Goal: Information Seeking & Learning: Learn about a topic

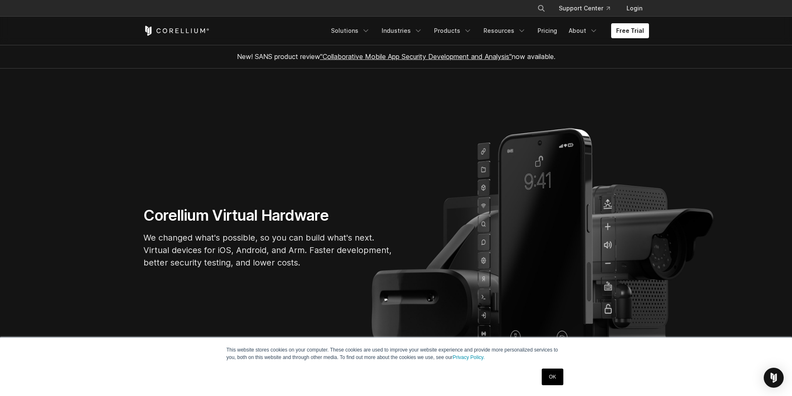
click at [76, 188] on section "Corellium Virtual Hardware We changed what's possible, so you can build what's …" at bounding box center [396, 241] width 792 height 345
click at [541, 377] on div "OK" at bounding box center [552, 377] width 26 height 22
click at [549, 379] on link "OK" at bounding box center [552, 377] width 21 height 17
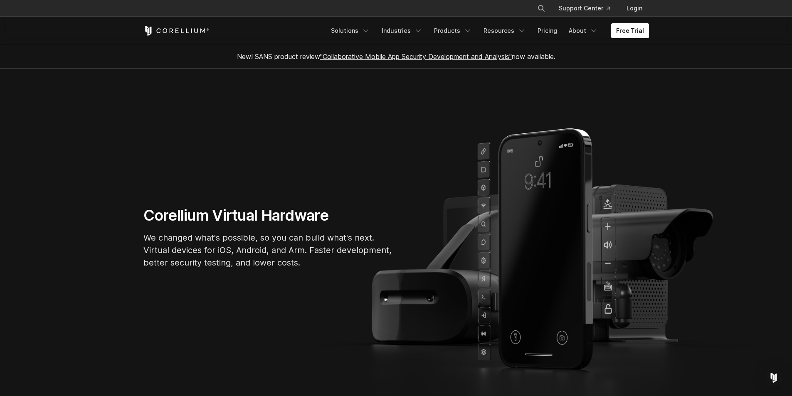
click at [0, 218] on section "Corellium Virtual Hardware We changed what's possible, so you can build what's …" at bounding box center [396, 241] width 792 height 345
click at [62, 256] on section "Corellium Virtual Hardware We changed what's possible, so you can build what's …" at bounding box center [396, 241] width 792 height 345
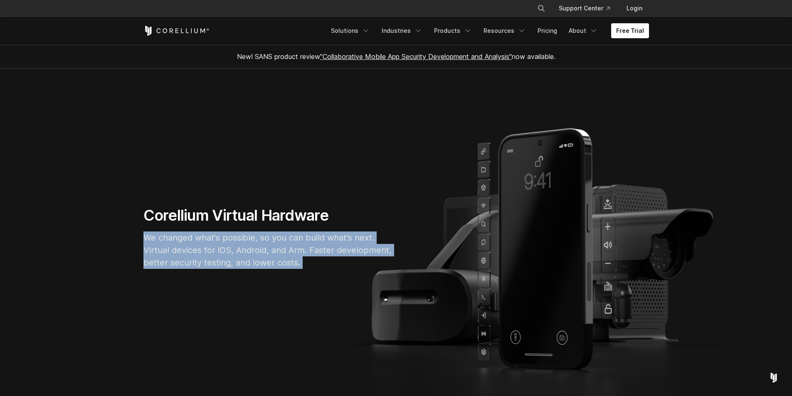
click at [62, 256] on section "Corellium Virtual Hardware We changed what's possible, so you can build what's …" at bounding box center [396, 241] width 792 height 345
click at [71, 232] on section "Corellium Virtual Hardware We changed what's possible, so you can build what's …" at bounding box center [396, 241] width 792 height 345
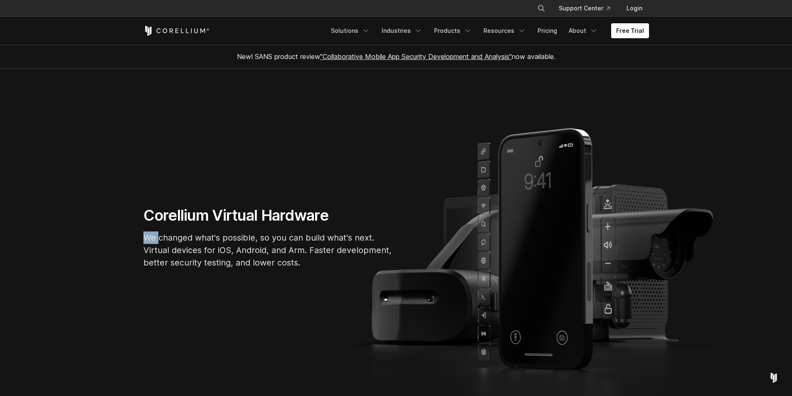
click at [71, 232] on section "Corellium Virtual Hardware We changed what's possible, so you can build what's …" at bounding box center [396, 241] width 792 height 345
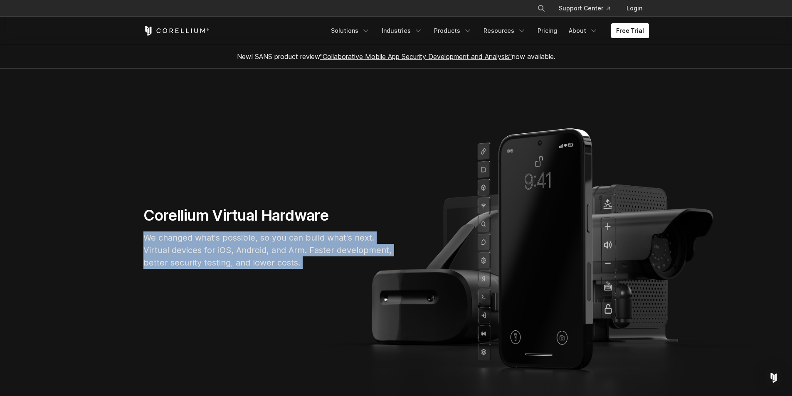
click at [71, 232] on section "Corellium Virtual Hardware We changed what's possible, so you can build what's …" at bounding box center [396, 241] width 792 height 345
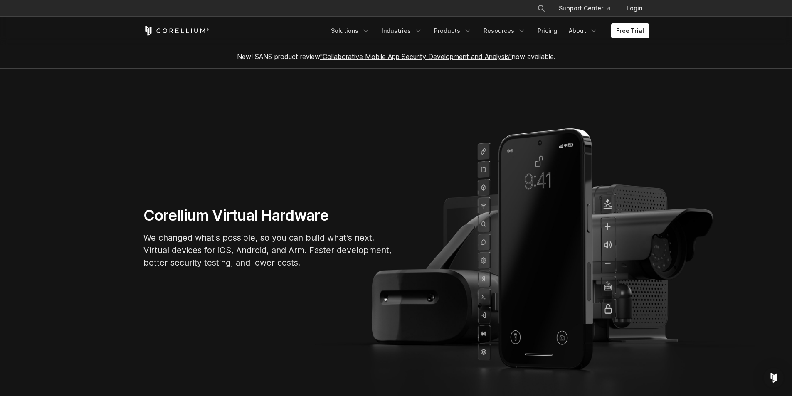
click at [79, 221] on section "Corellium Virtual Hardware We changed what's possible, so you can build what's …" at bounding box center [396, 241] width 792 height 345
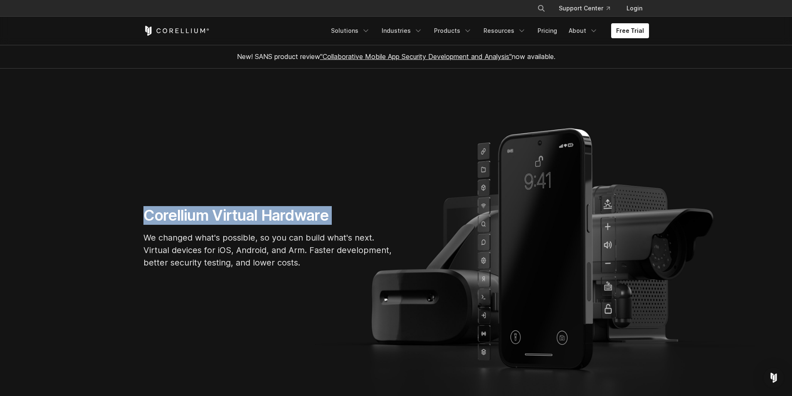
click at [79, 221] on section "Corellium Virtual Hardware We changed what's possible, so you can build what's …" at bounding box center [396, 241] width 792 height 345
click at [80, 224] on section "Corellium Virtual Hardware We changed what's possible, so you can build what's …" at bounding box center [396, 241] width 792 height 345
click at [64, 212] on section "Corellium Virtual Hardware We changed what's possible, so you can build what's …" at bounding box center [396, 241] width 792 height 345
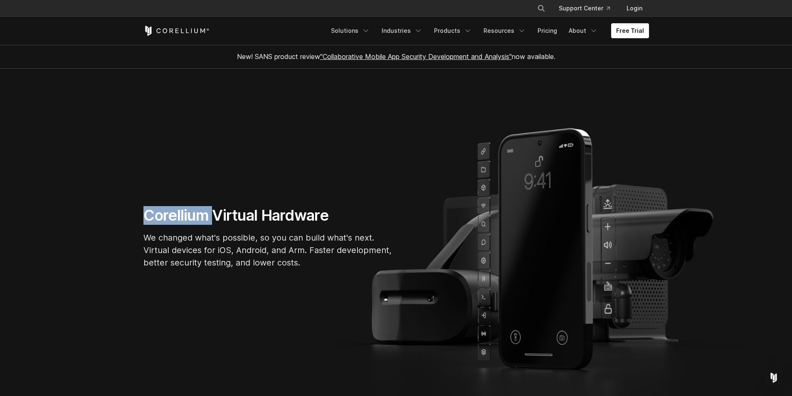
click at [64, 212] on section "Corellium Virtual Hardware We changed what's possible, so you can build what's …" at bounding box center [396, 241] width 792 height 345
click at [46, 209] on section "Corellium Virtual Hardware We changed what's possible, so you can build what's …" at bounding box center [396, 241] width 792 height 345
click at [368, 31] on polyline "Navigation Menu" at bounding box center [366, 31] width 4 height 2
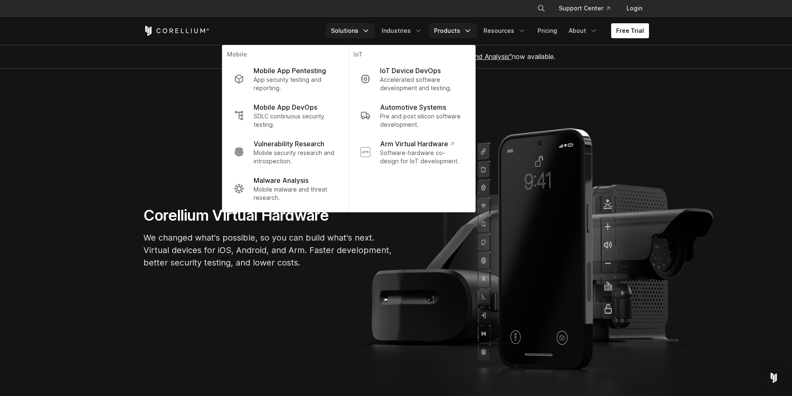
click at [461, 35] on link "Products" at bounding box center [453, 30] width 48 height 15
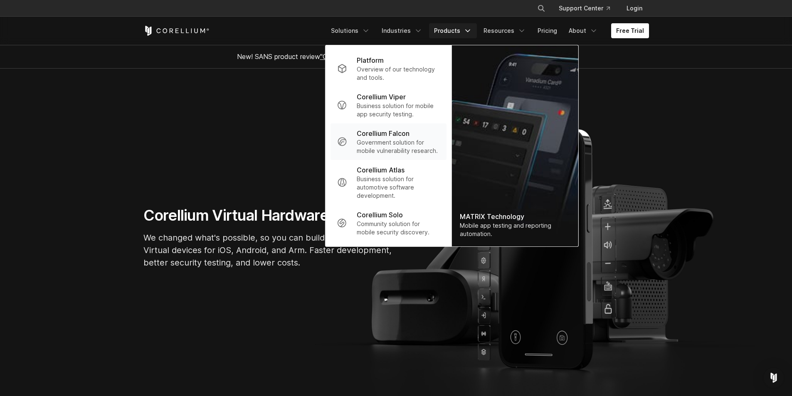
click at [392, 137] on p "Corellium Falcon" at bounding box center [383, 133] width 53 height 10
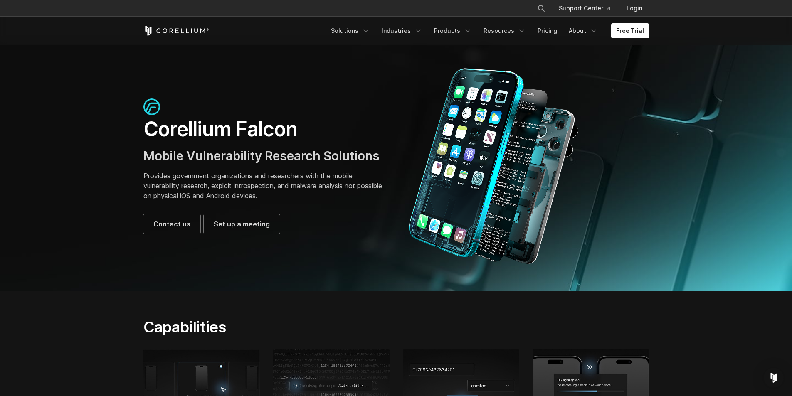
scroll to position [10, 0]
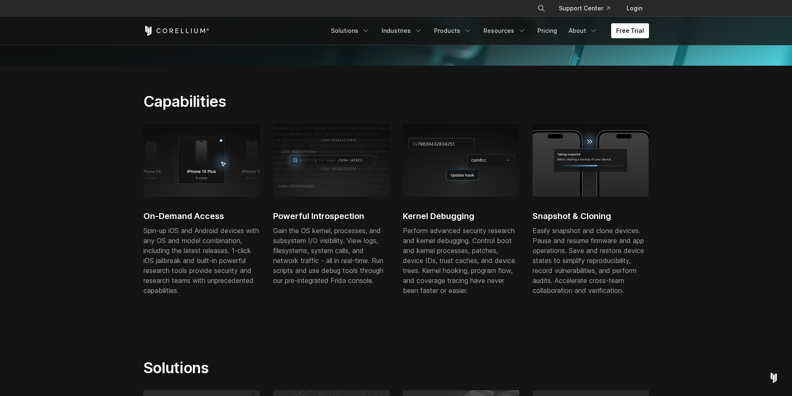
drag, startPoint x: 79, startPoint y: 165, endPoint x: 74, endPoint y: 210, distance: 45.6
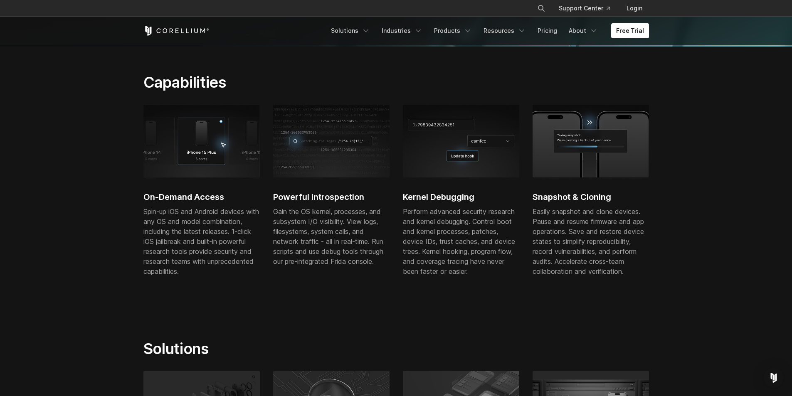
drag, startPoint x: 72, startPoint y: 208, endPoint x: 68, endPoint y: 222, distance: 14.7
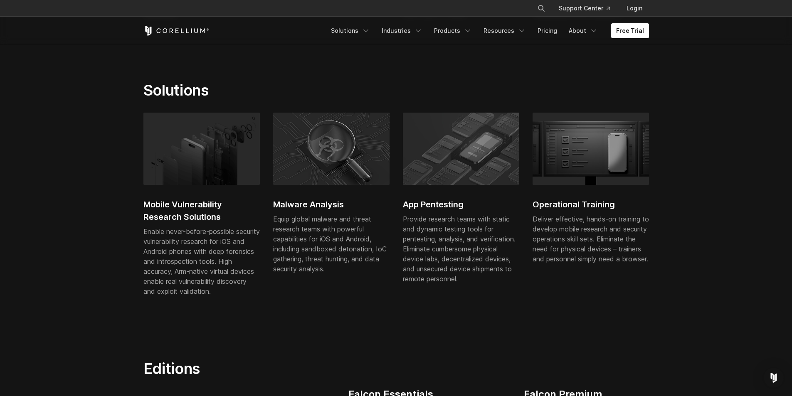
scroll to position [525, 0]
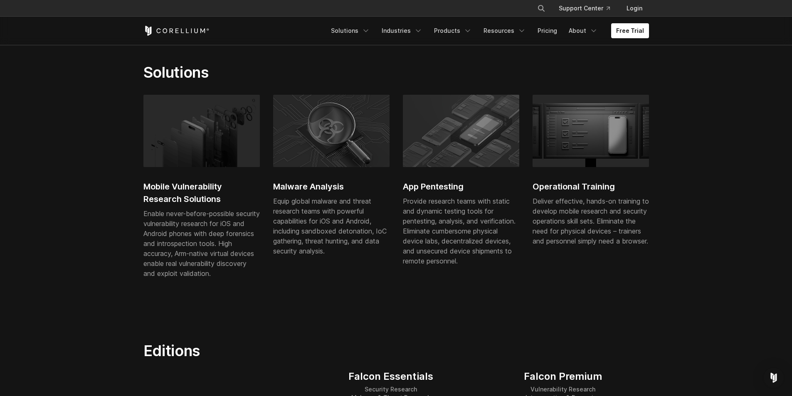
click at [95, 255] on section "Solutions Mobile Vulnerability Research Solutions Enable never-before-possible …" at bounding box center [396, 176] width 792 height 279
click at [70, 226] on section "Solutions Mobile Vulnerability Research Solutions Enable never-before-possible …" at bounding box center [396, 176] width 792 height 279
click at [71, 144] on section "Solutions Mobile Vulnerability Research Solutions Enable never-before-possible …" at bounding box center [396, 176] width 792 height 279
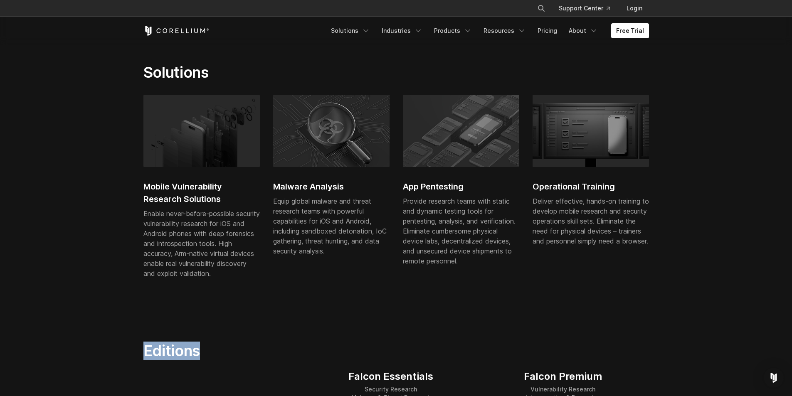
click at [71, 144] on section "Solutions Mobile Vulnerability Research Solutions Enable never-before-possible …" at bounding box center [396, 176] width 792 height 279
click at [96, 196] on section "Solutions Mobile Vulnerability Research Solutions Enable never-before-possible …" at bounding box center [396, 176] width 792 height 279
click at [123, 73] on section "Solutions Mobile Vulnerability Research Solutions Enable never-before-possible …" at bounding box center [396, 176] width 792 height 279
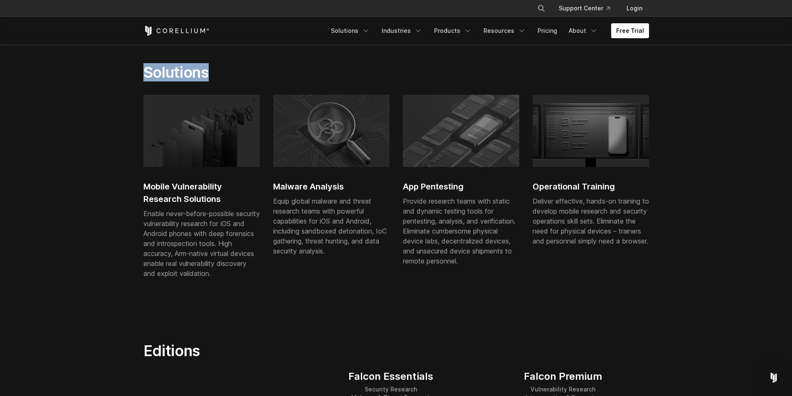
click at [113, 72] on section "Solutions Mobile Vulnerability Research Solutions Enable never-before-possible …" at bounding box center [396, 176] width 792 height 279
click at [88, 78] on section "Solutions Mobile Vulnerability Research Solutions Enable never-before-possible …" at bounding box center [396, 176] width 792 height 279
click at [15, 67] on section "Solutions Mobile Vulnerability Research Solutions Enable never-before-possible …" at bounding box center [396, 176] width 792 height 279
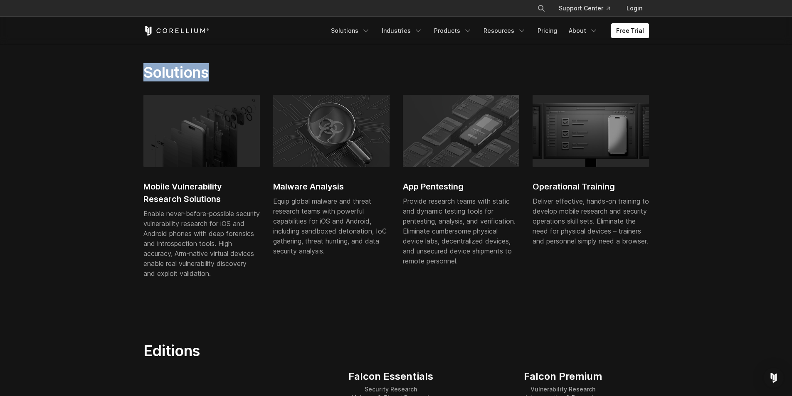
click at [15, 67] on section "Solutions Mobile Vulnerability Research Solutions Enable never-before-possible …" at bounding box center [396, 176] width 792 height 279
click at [55, 129] on section "Solutions Mobile Vulnerability Research Solutions Enable never-before-possible …" at bounding box center [396, 176] width 792 height 279
click at [50, 114] on section "Solutions Mobile Vulnerability Research Solutions Enable never-before-possible …" at bounding box center [396, 176] width 792 height 279
click at [592, 232] on div "Deliver effective, hands-on training to develop mobile research and security op…" at bounding box center [590, 221] width 116 height 50
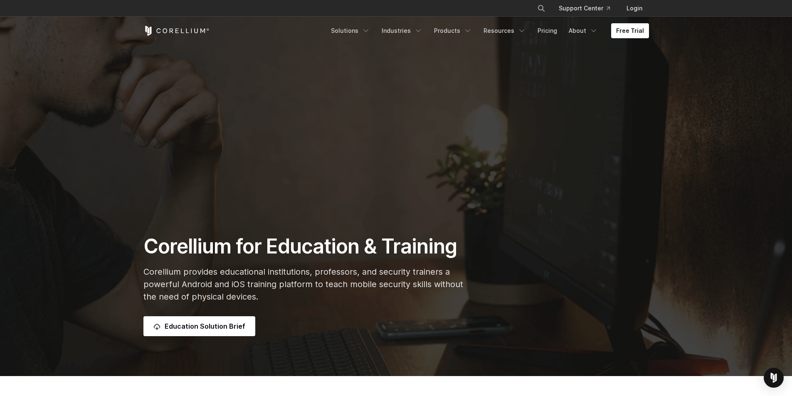
click at [146, 271] on p "Corellium provides educational institutions, professors, and security trainers …" at bounding box center [308, 284] width 331 height 37
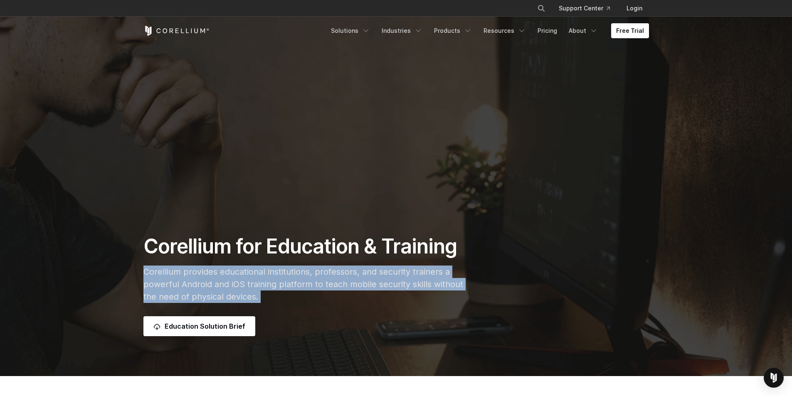
click at [146, 271] on p "Corellium provides educational institutions, professors, and security trainers …" at bounding box center [308, 284] width 331 height 37
click at [144, 270] on p "Corellium provides educational institutions, professors, and security trainers …" at bounding box center [308, 284] width 331 height 37
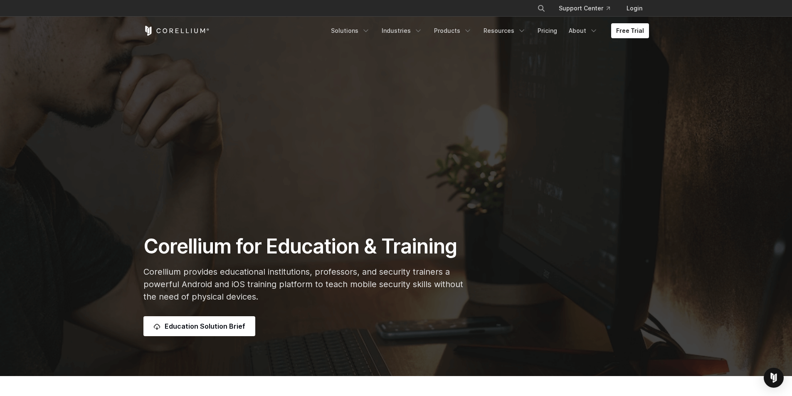
click at [140, 246] on div "Corellium for Education & Training Corellium provides educational institutions,…" at bounding box center [309, 285] width 348 height 102
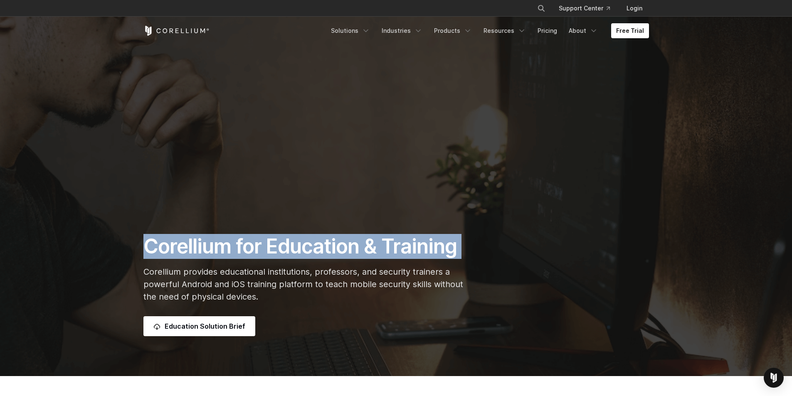
click at [140, 246] on div "Corellium for Education & Training Corellium provides educational institutions,…" at bounding box center [309, 285] width 348 height 102
click at [145, 246] on h1 "Corellium for Education & Training" at bounding box center [308, 246] width 331 height 25
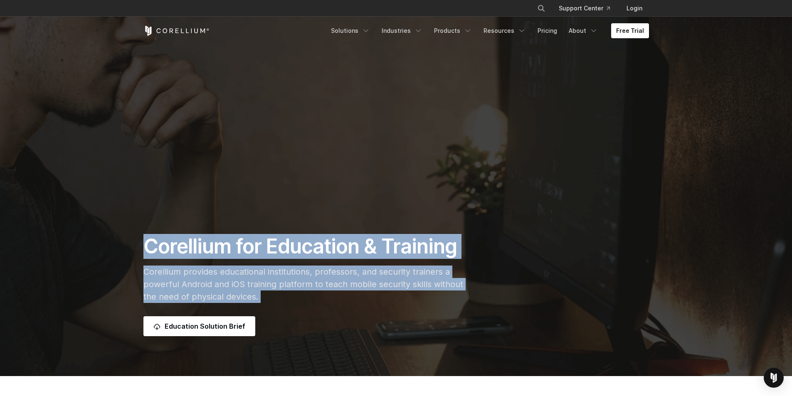
drag, startPoint x: 145, startPoint y: 246, endPoint x: 275, endPoint y: 300, distance: 140.3
click at [275, 300] on div "Corellium for Education & Training Corellium provides educational institutions,…" at bounding box center [309, 285] width 348 height 102
click at [276, 300] on p "Corellium provides educational institutions, professors, and security trainers …" at bounding box center [308, 284] width 331 height 37
drag, startPoint x: 271, startPoint y: 298, endPoint x: 144, endPoint y: 247, distance: 137.3
click at [144, 247] on div "Corellium for Education & Training Corellium provides educational institutions,…" at bounding box center [309, 285] width 348 height 102
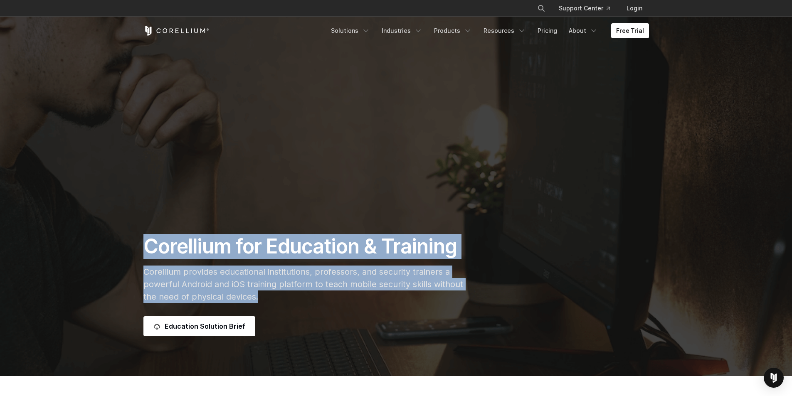
click at [144, 247] on h1 "Corellium for Education & Training" at bounding box center [308, 246] width 331 height 25
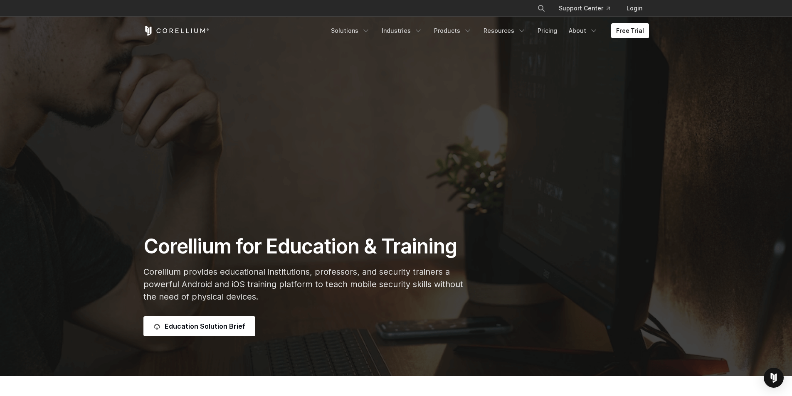
drag, startPoint x: 116, startPoint y: 318, endPoint x: 323, endPoint y: 321, distance: 206.6
click at [325, 320] on section "Corellium for Education & Training Corellium provides educational institutions,…" at bounding box center [396, 188] width 792 height 376
drag, startPoint x: 304, startPoint y: 326, endPoint x: 84, endPoint y: 326, distance: 220.7
click at [84, 326] on section "Corellium for Education & Training Corellium provides educational institutions,…" at bounding box center [396, 188] width 792 height 376
click at [75, 322] on section "Corellium for Education & Training Corellium provides educational institutions,…" at bounding box center [396, 188] width 792 height 376
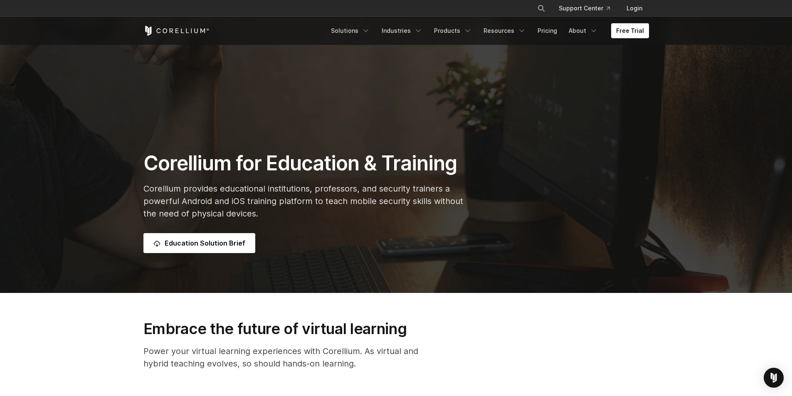
scroll to position [42, 0]
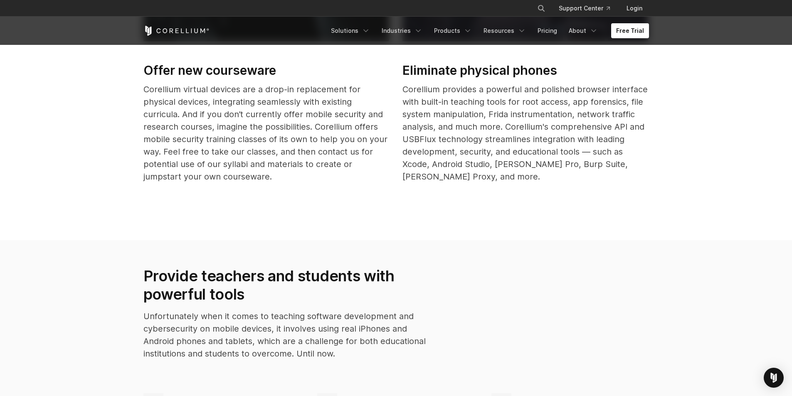
drag, startPoint x: 69, startPoint y: 200, endPoint x: 61, endPoint y: 281, distance: 81.9
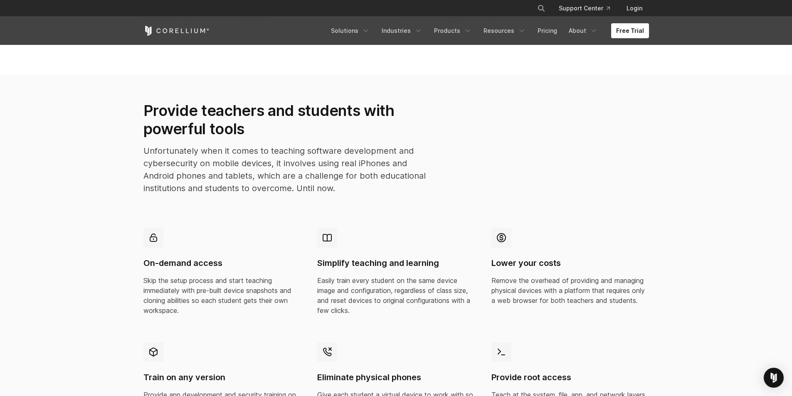
scroll to position [378, 0]
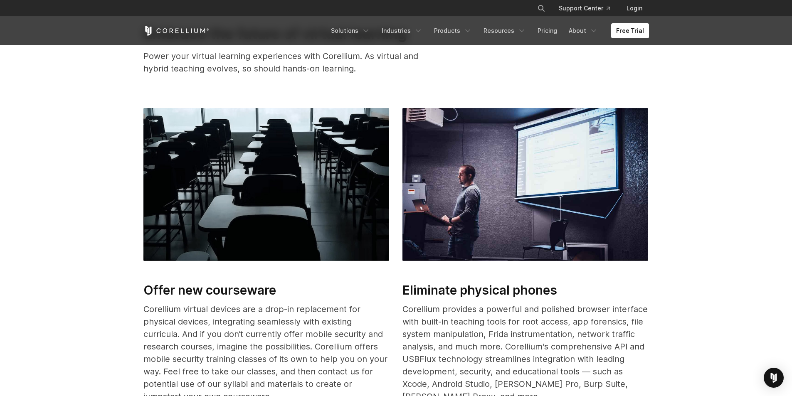
drag, startPoint x: 87, startPoint y: 275, endPoint x: 406, endPoint y: 66, distance: 380.6
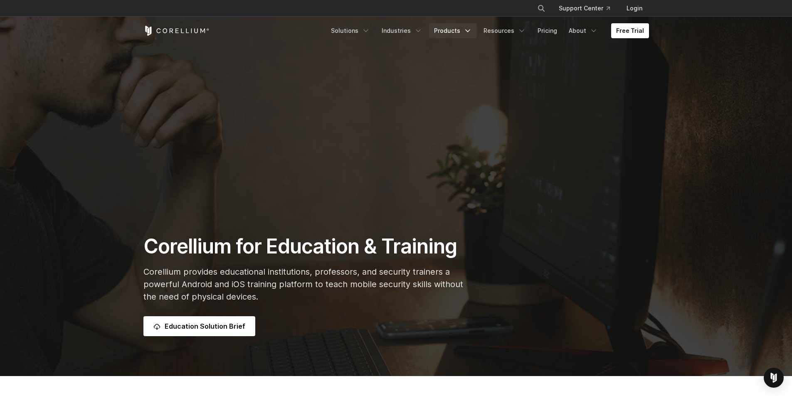
click at [461, 29] on link "Products" at bounding box center [453, 30] width 48 height 15
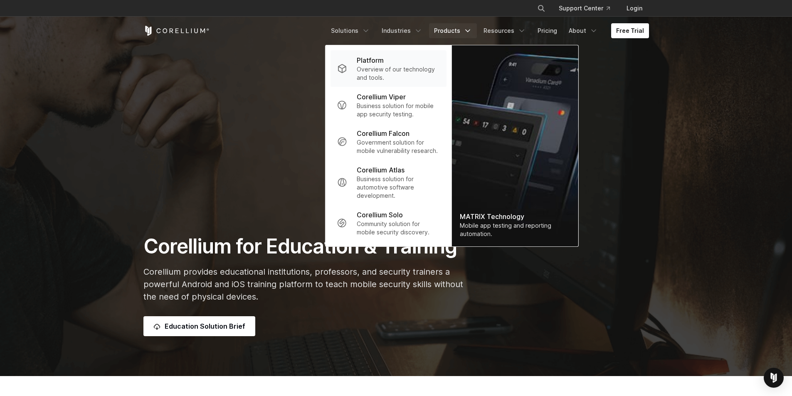
click at [392, 66] on p "Overview of our technology and tools." at bounding box center [398, 73] width 83 height 17
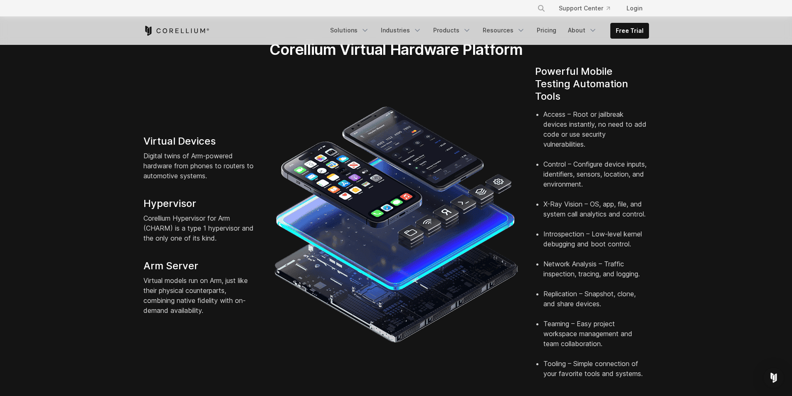
scroll to position [182, 0]
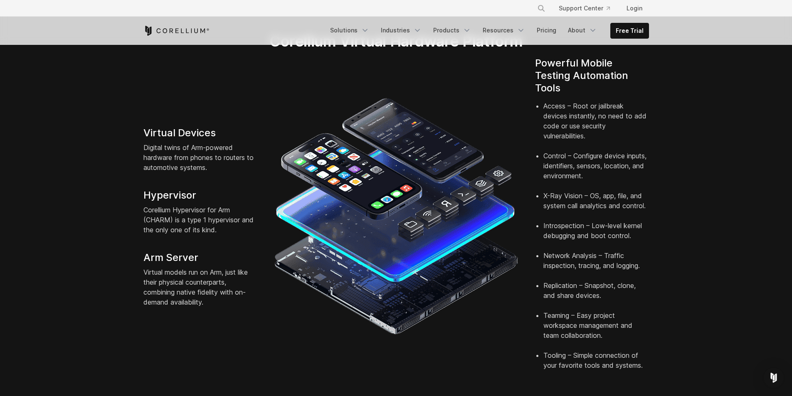
drag, startPoint x: 65, startPoint y: 233, endPoint x: 61, endPoint y: 248, distance: 15.4
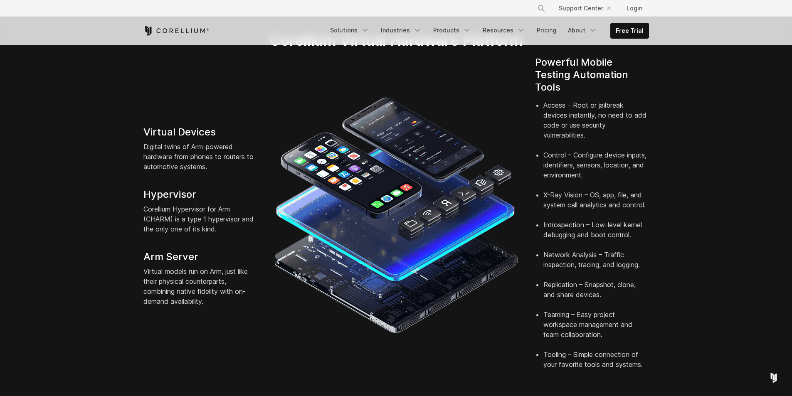
click at [170, 145] on p "Digital twins of Arm-powered hardware from phones to routers to automotive syst…" at bounding box center [200, 157] width 114 height 30
click at [173, 285] on p "Virtual models run on Arm, just like their physical counterparts, combining nat…" at bounding box center [200, 286] width 114 height 40
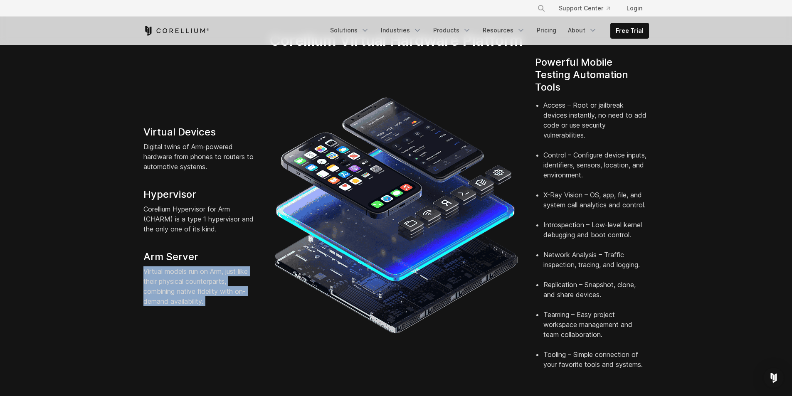
click at [173, 285] on p "Virtual models run on Arm, just like their physical counterparts, combining nat…" at bounding box center [200, 286] width 114 height 40
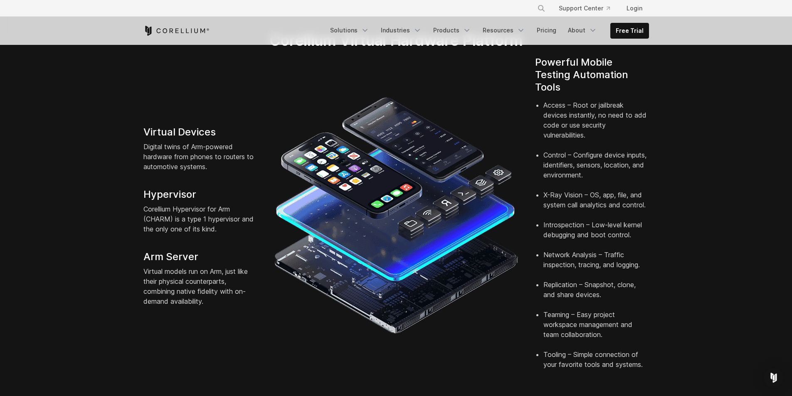
click at [574, 250] on li "Network Analysis – Traffic inspection, tracing, and logging." at bounding box center [596, 265] width 106 height 30
click at [569, 223] on li "Introspection – Low-level kernel debugging and boot control." at bounding box center [596, 235] width 106 height 30
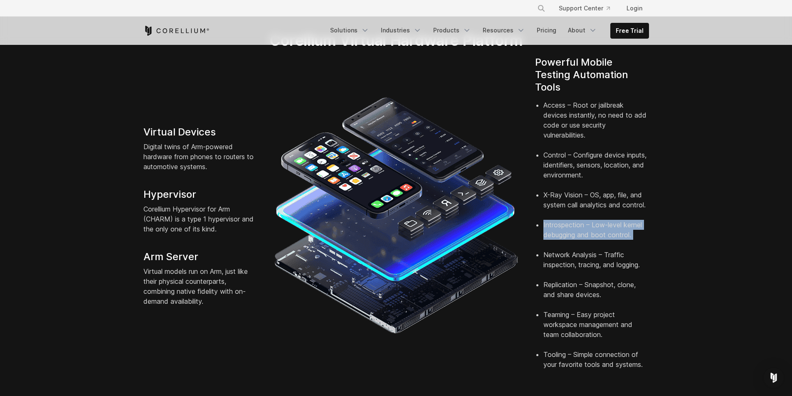
click at [569, 223] on li "Introspection – Low-level kernel debugging and boot control." at bounding box center [596, 235] width 106 height 30
click at [559, 192] on li "X-Ray Vision – OS, app, file, and system call analytics and control." at bounding box center [596, 205] width 106 height 30
drag, startPoint x: 559, startPoint y: 192, endPoint x: 560, endPoint y: 162, distance: 29.5
click at [559, 191] on li "X-Ray Vision – OS, app, file, and system call analytics and control." at bounding box center [596, 205] width 106 height 30
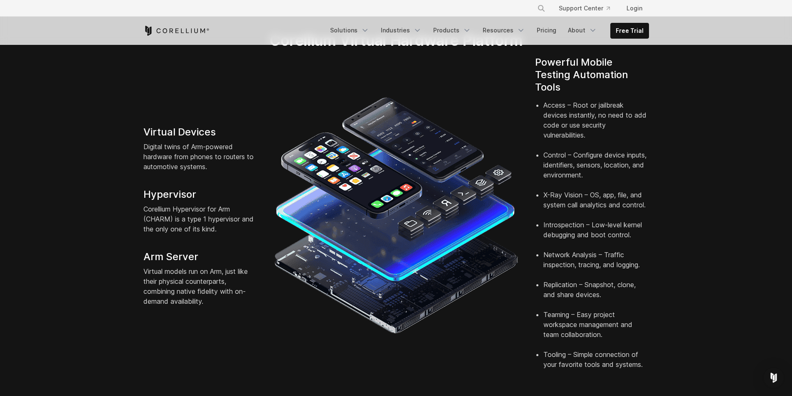
click at [566, 150] on li "Control – Configure device inputs, identifiers, sensors, location, and environm…" at bounding box center [596, 170] width 106 height 40
click at [582, 107] on li "Access – Root or jailbreak devices instantly, no need to add code or use securi…" at bounding box center [596, 125] width 106 height 50
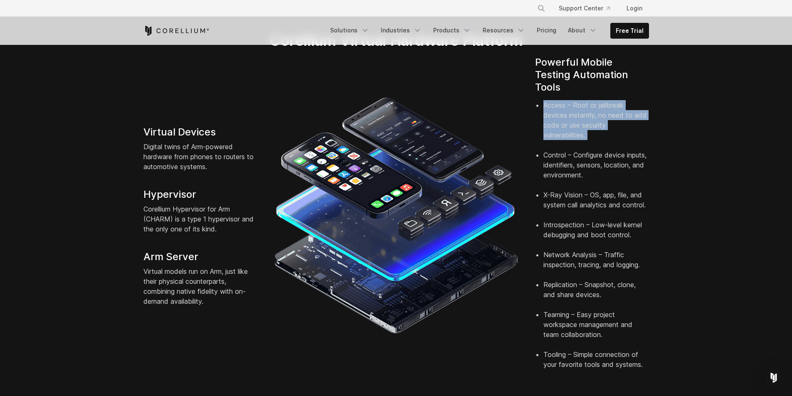
click at [582, 107] on li "Access – Root or jailbreak devices instantly, no need to add code or use securi…" at bounding box center [596, 125] width 106 height 50
click at [559, 100] on li "Access – Root or jailbreak devices instantly, no need to add code or use securi…" at bounding box center [596, 125] width 106 height 50
drag, startPoint x: 538, startPoint y: 92, endPoint x: 606, endPoint y: 123, distance: 74.0
click at [606, 123] on li "Access – Root or jailbreak devices instantly, no need to add code or use securi…" at bounding box center [596, 125] width 106 height 50
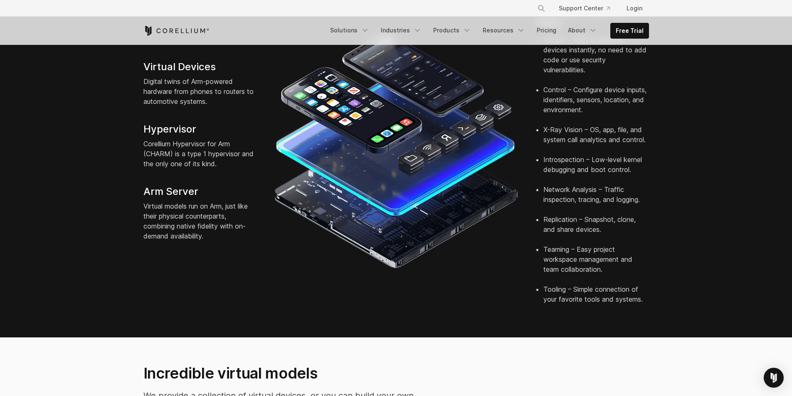
drag, startPoint x: 678, startPoint y: 133, endPoint x: 687, endPoint y: 229, distance: 96.4
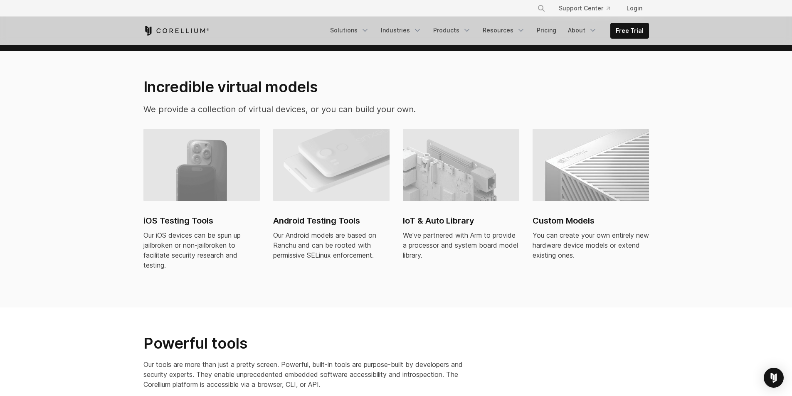
drag, startPoint x: 113, startPoint y: 174, endPoint x: 108, endPoint y: 185, distance: 12.3
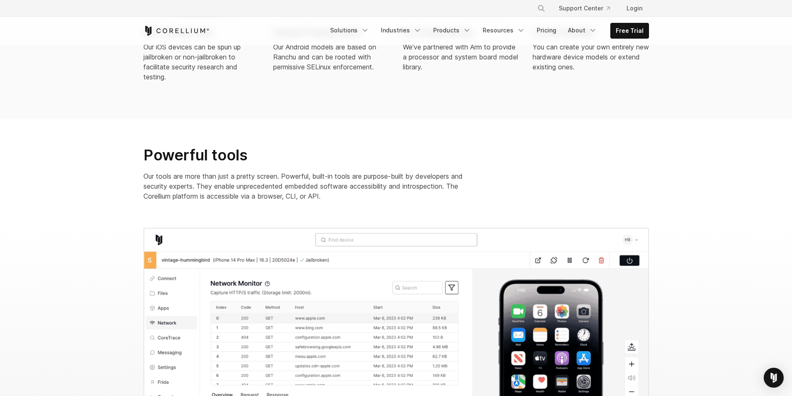
drag, startPoint x: 76, startPoint y: 217, endPoint x: 60, endPoint y: 167, distance: 51.9
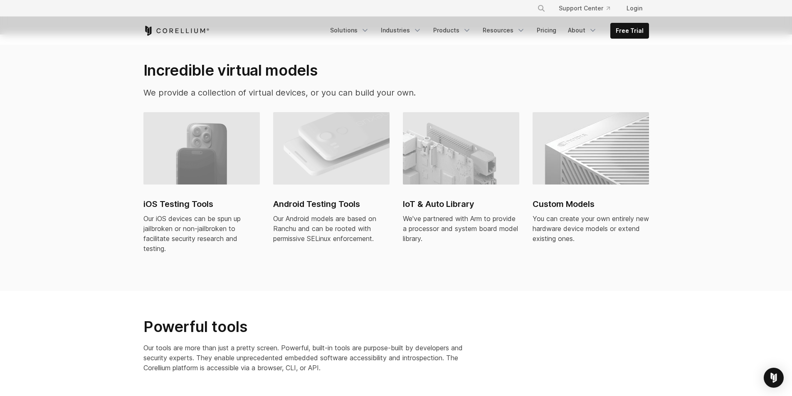
scroll to position [436, 0]
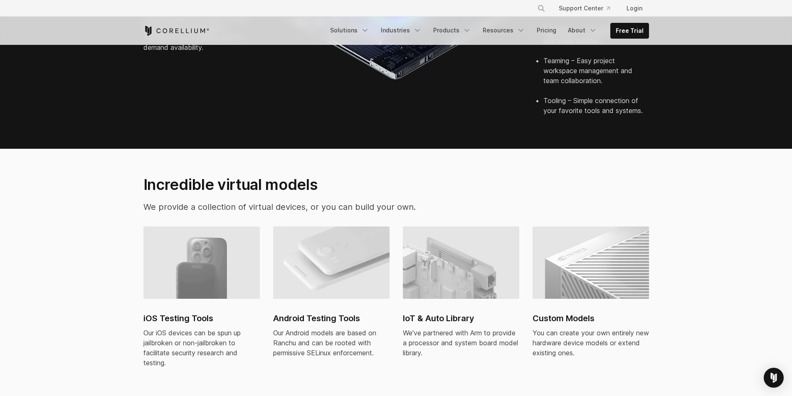
click at [325, 312] on h2 "Android Testing Tools" at bounding box center [331, 318] width 116 height 12
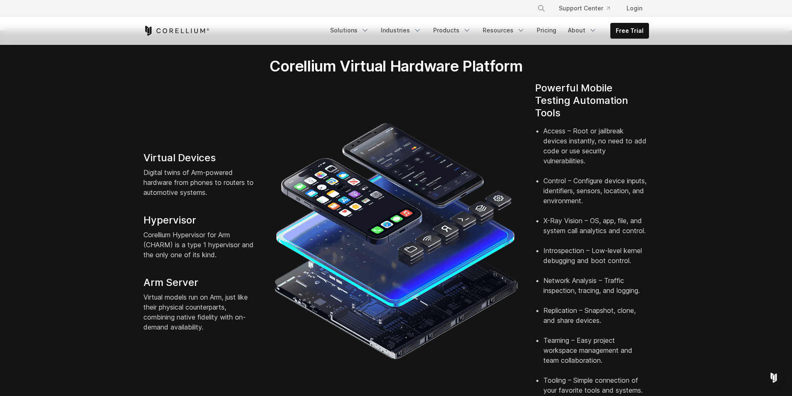
scroll to position [152, 0]
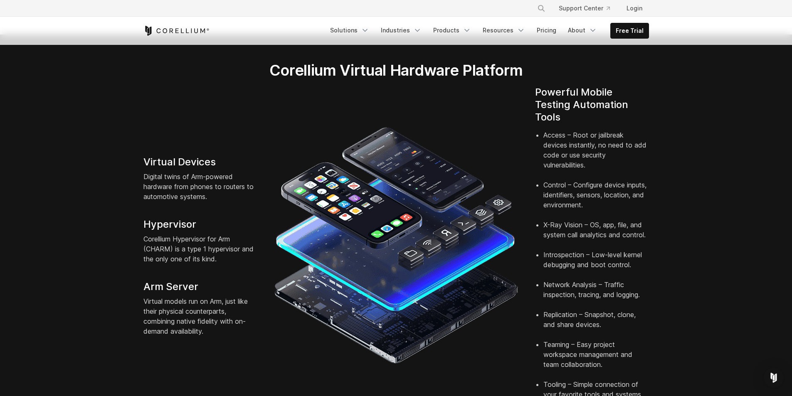
drag, startPoint x: 703, startPoint y: 264, endPoint x: 702, endPoint y: 253, distance: 11.3
